Goal: Information Seeking & Learning: Check status

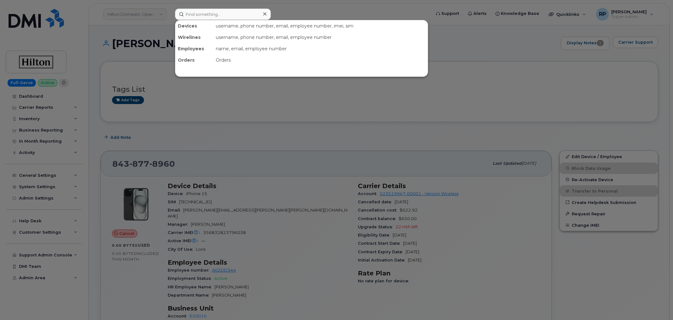
scroll to position [59, 0]
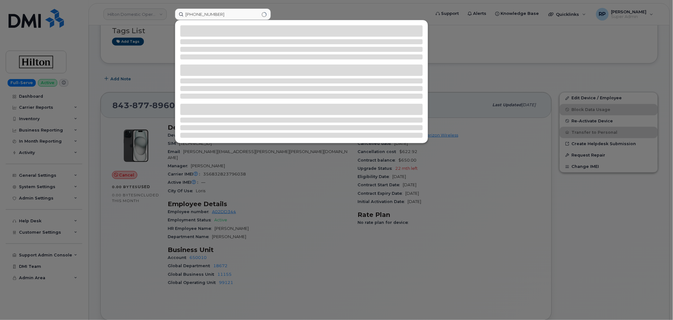
type input "[PHONE_NUMBER]"
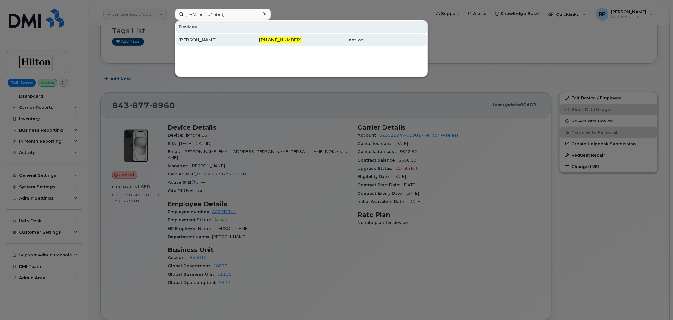
click at [209, 43] on div "[PERSON_NAME]" at bounding box center [210, 39] width 62 height 11
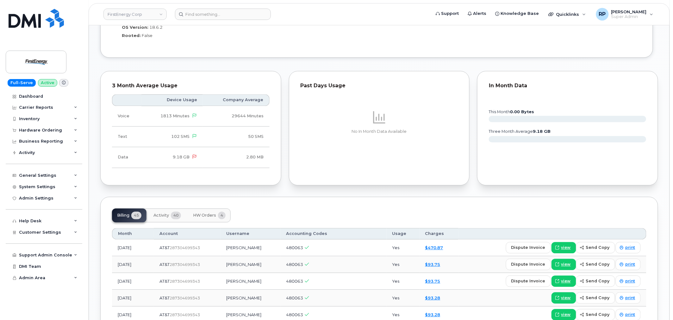
scroll to position [514, 0]
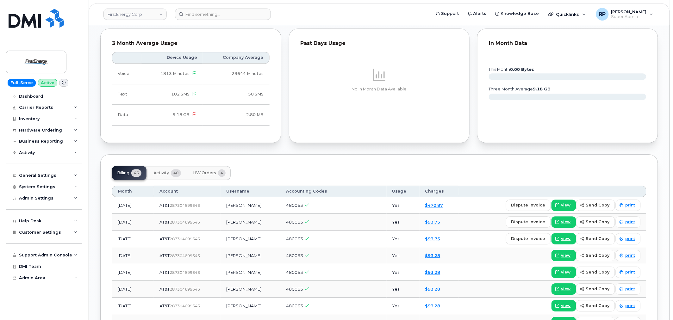
click at [165, 173] on span "Activity" at bounding box center [162, 173] width 16 height 5
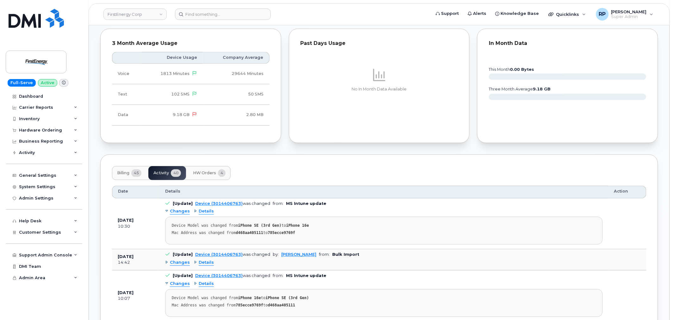
scroll to position [573, 0]
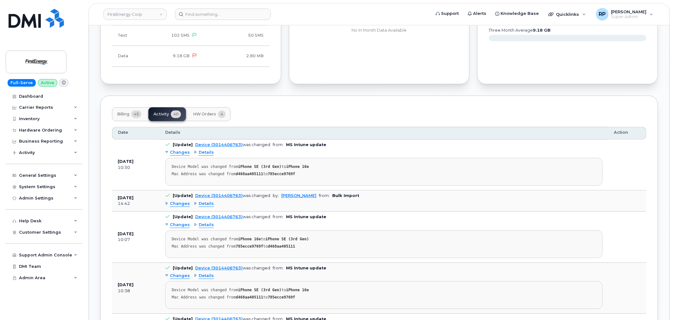
click at [202, 204] on span "Details" at bounding box center [206, 204] width 15 height 6
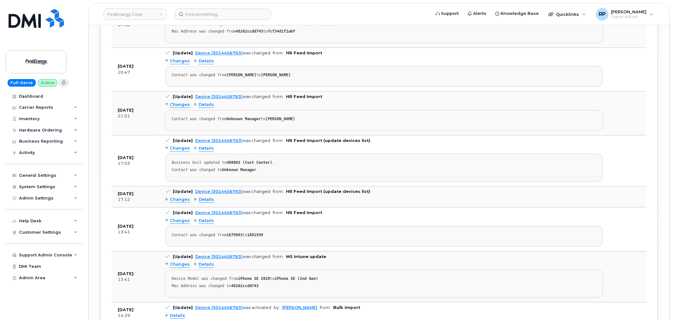
scroll to position [1510, 0]
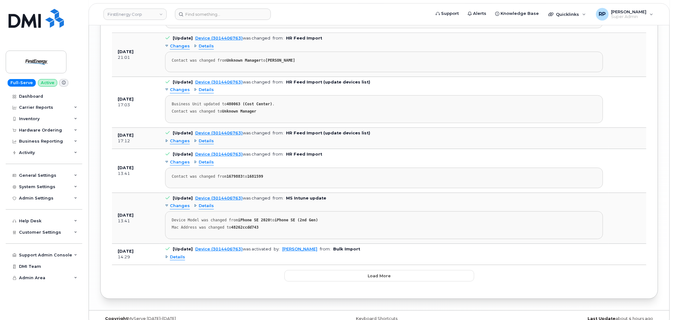
click at [173, 260] on span "Details" at bounding box center [177, 257] width 15 height 6
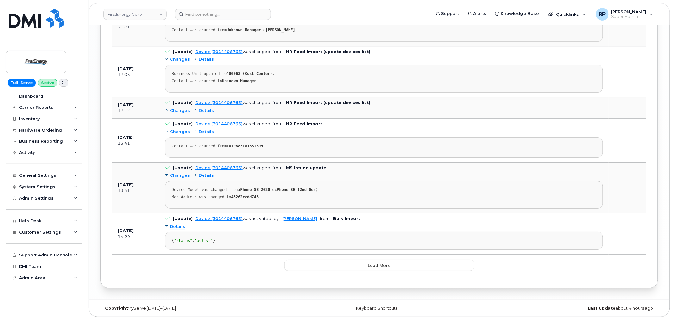
scroll to position [1577, 0]
click at [338, 265] on button "Load more" at bounding box center [380, 265] width 190 height 11
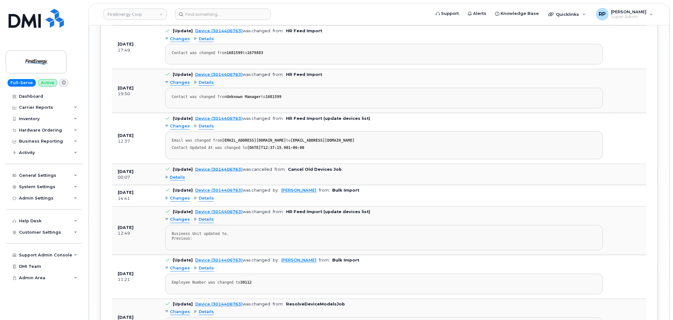
scroll to position [1987, 0]
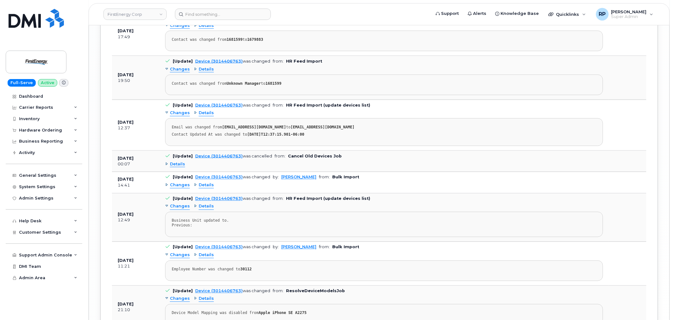
click at [206, 189] on span "Details" at bounding box center [206, 186] width 15 height 6
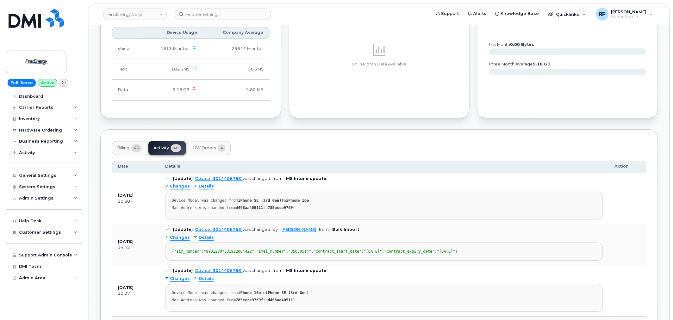
scroll to position [522, 0]
